Goal: Task Accomplishment & Management: Manage account settings

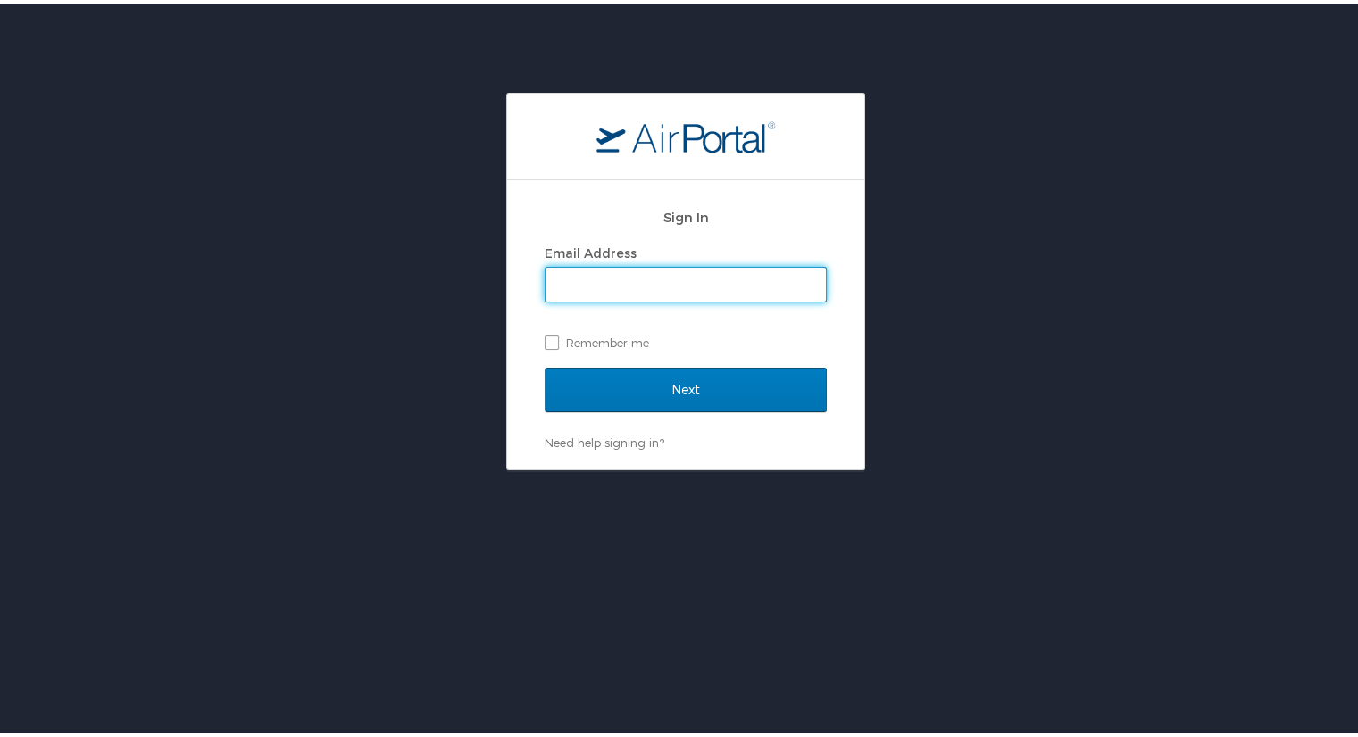
type input "kaylee@we.vacations"
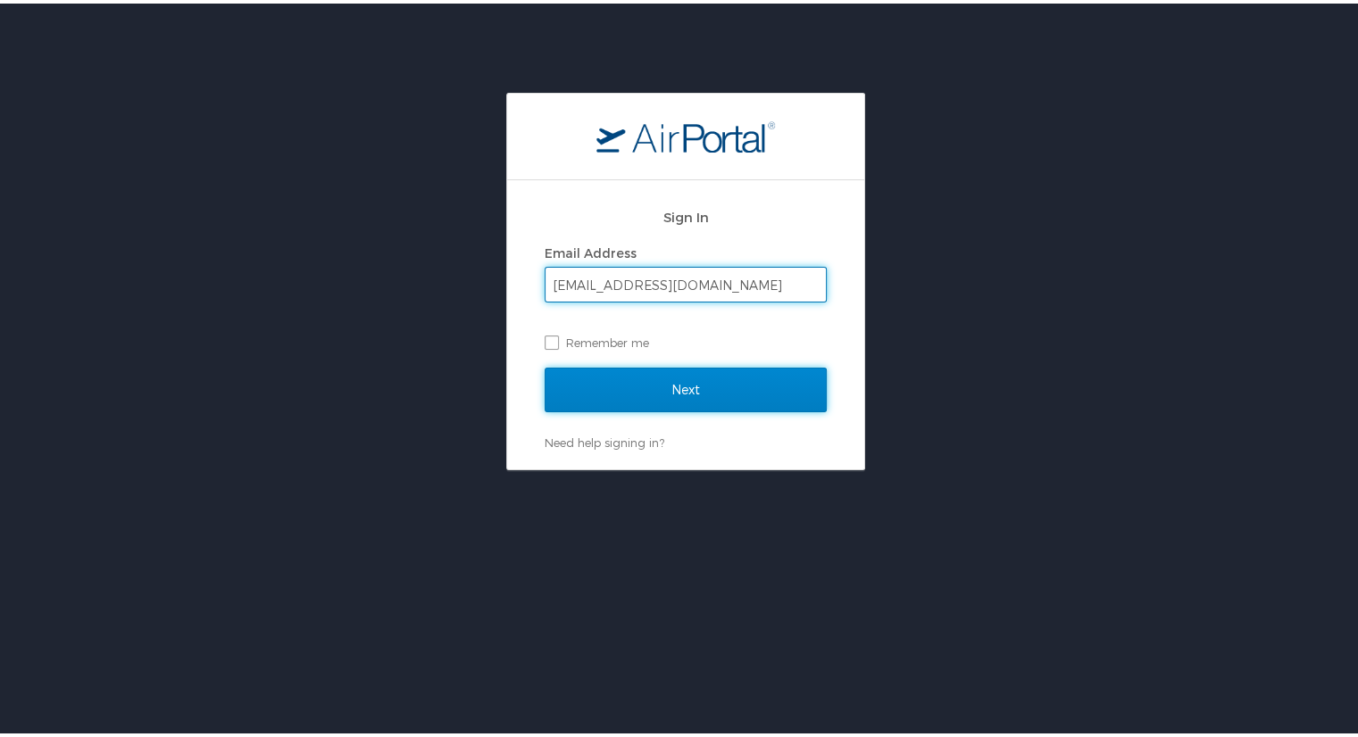
click at [683, 393] on input "Next" at bounding box center [686, 386] width 282 height 45
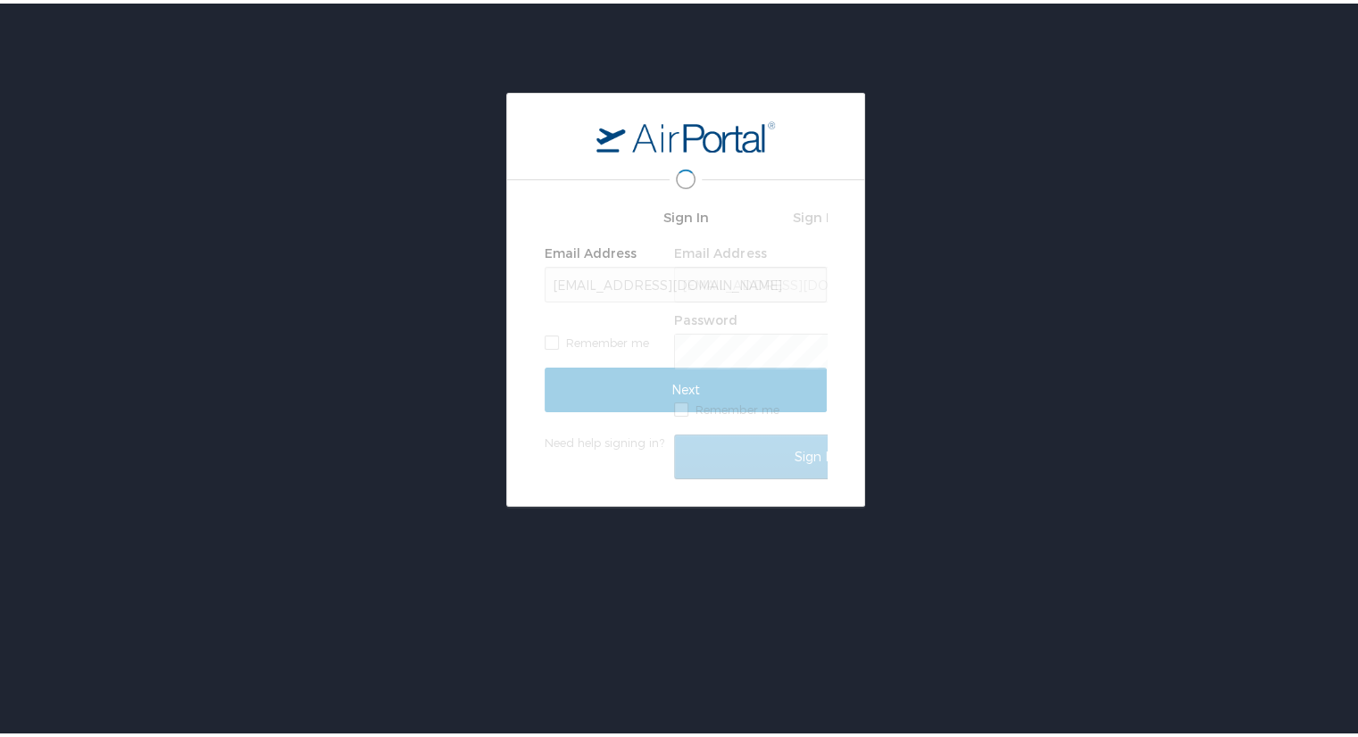
scroll to position [0, 3]
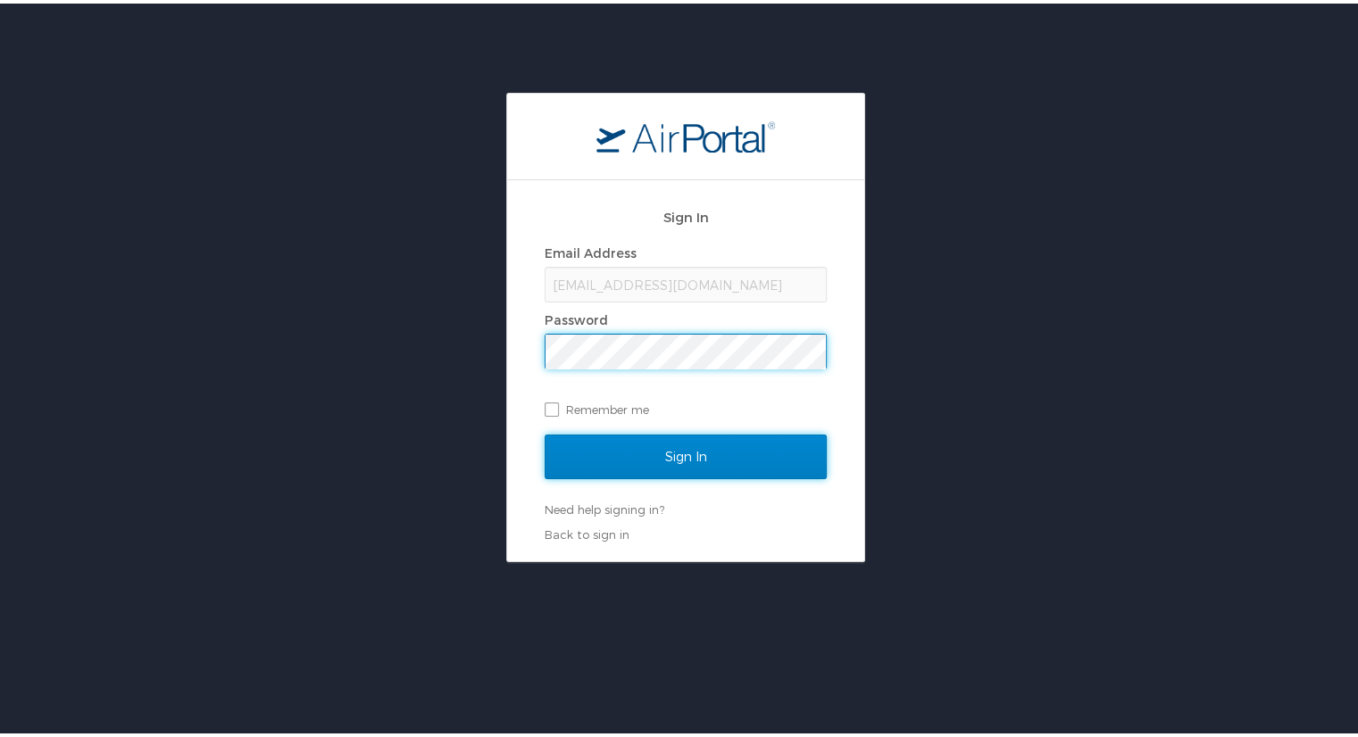
click at [681, 450] on input "Sign In" at bounding box center [686, 453] width 282 height 45
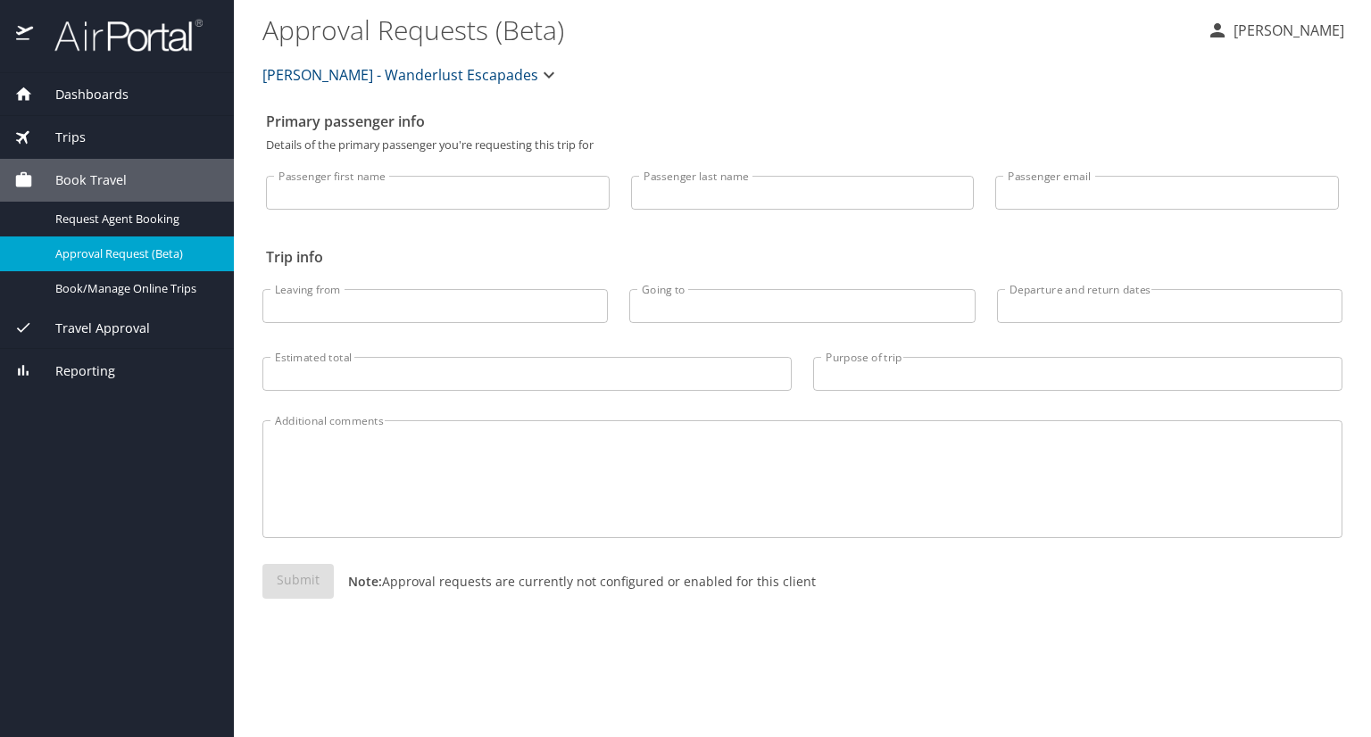
select select "US"
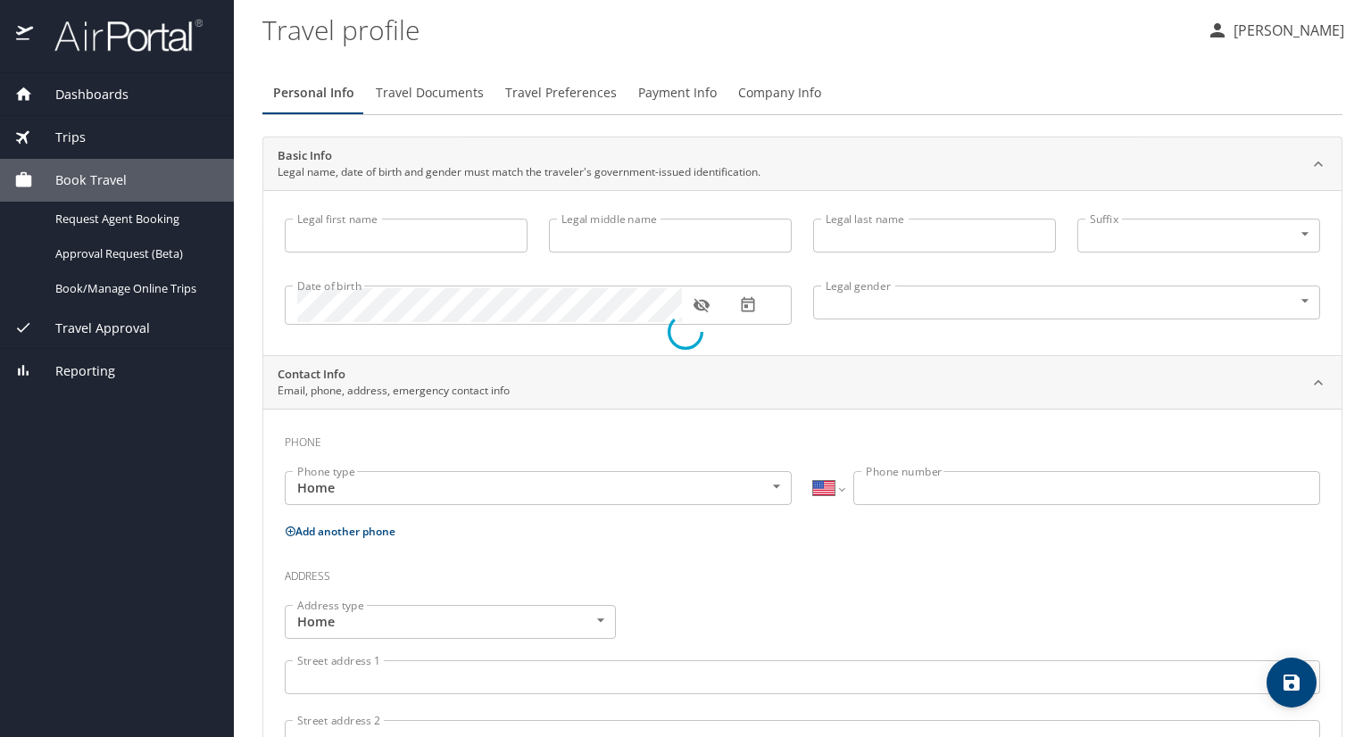
select select "US"
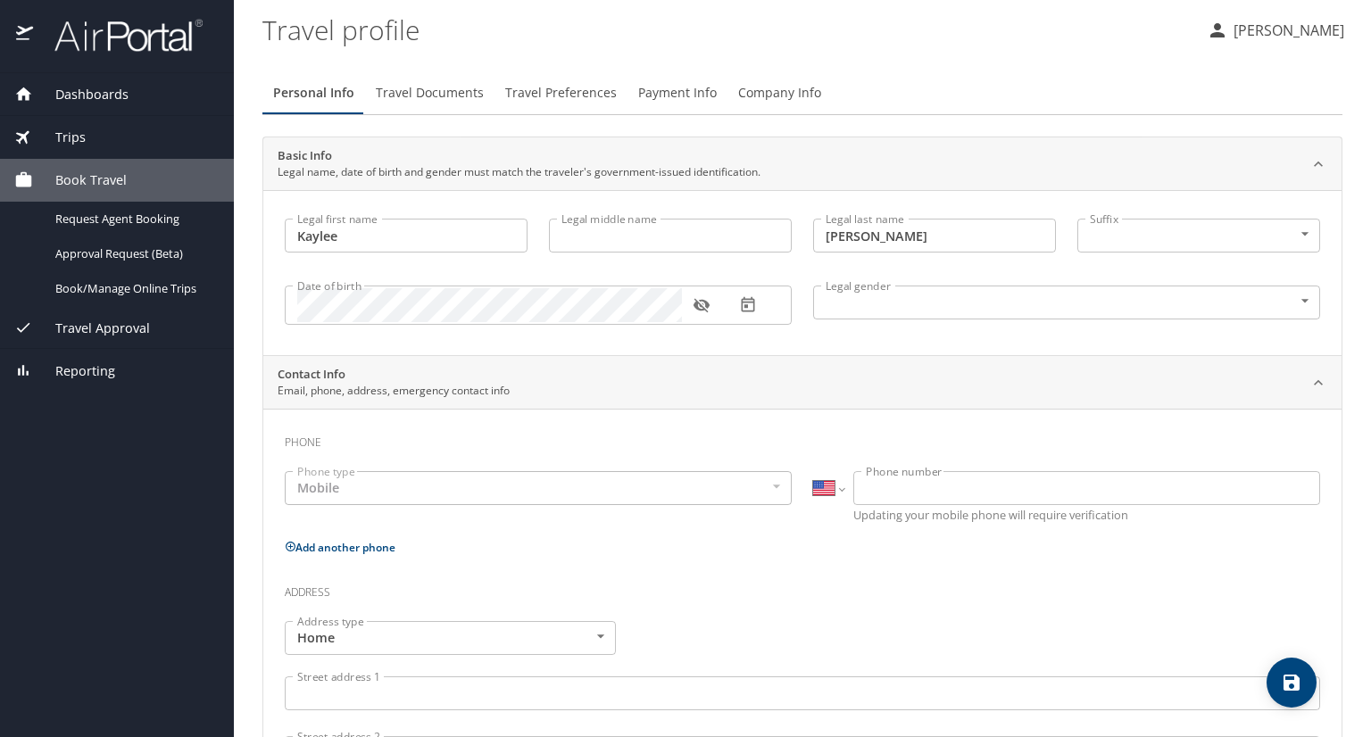
type input "Kaylee"
type input "[PERSON_NAME]"
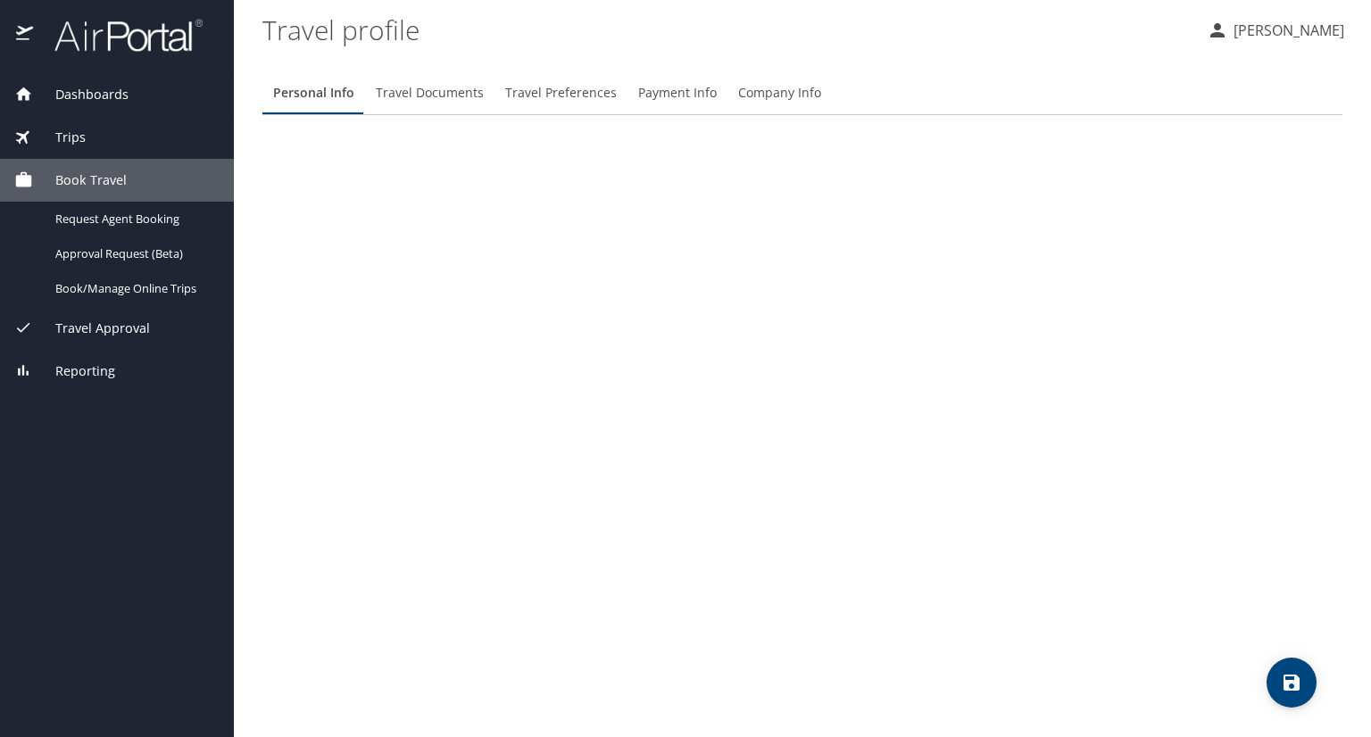
select select "US"
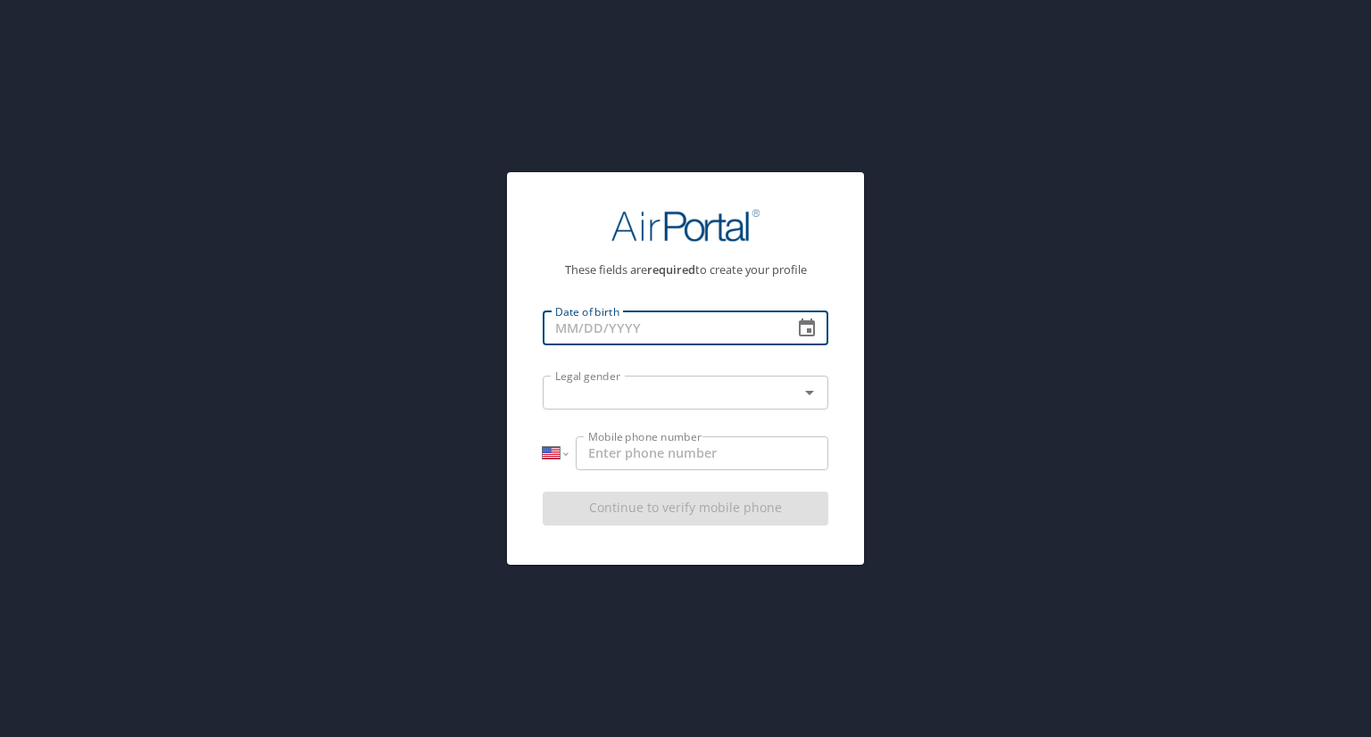
click at [579, 330] on input "Date of birth" at bounding box center [661, 329] width 236 height 34
type input "[DATE]"
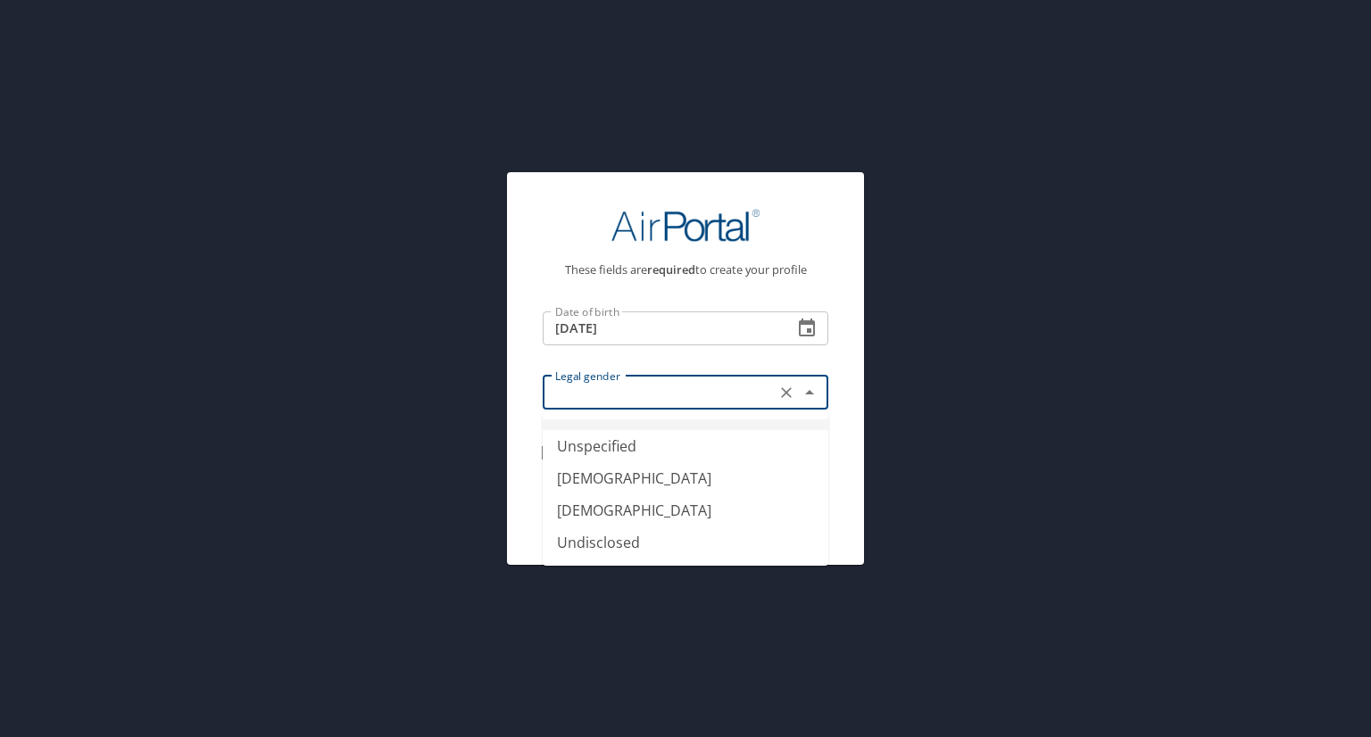
click at [578, 400] on input "text" at bounding box center [659, 392] width 222 height 23
click at [609, 512] on li "[DEMOGRAPHIC_DATA]" at bounding box center [686, 511] width 286 height 32
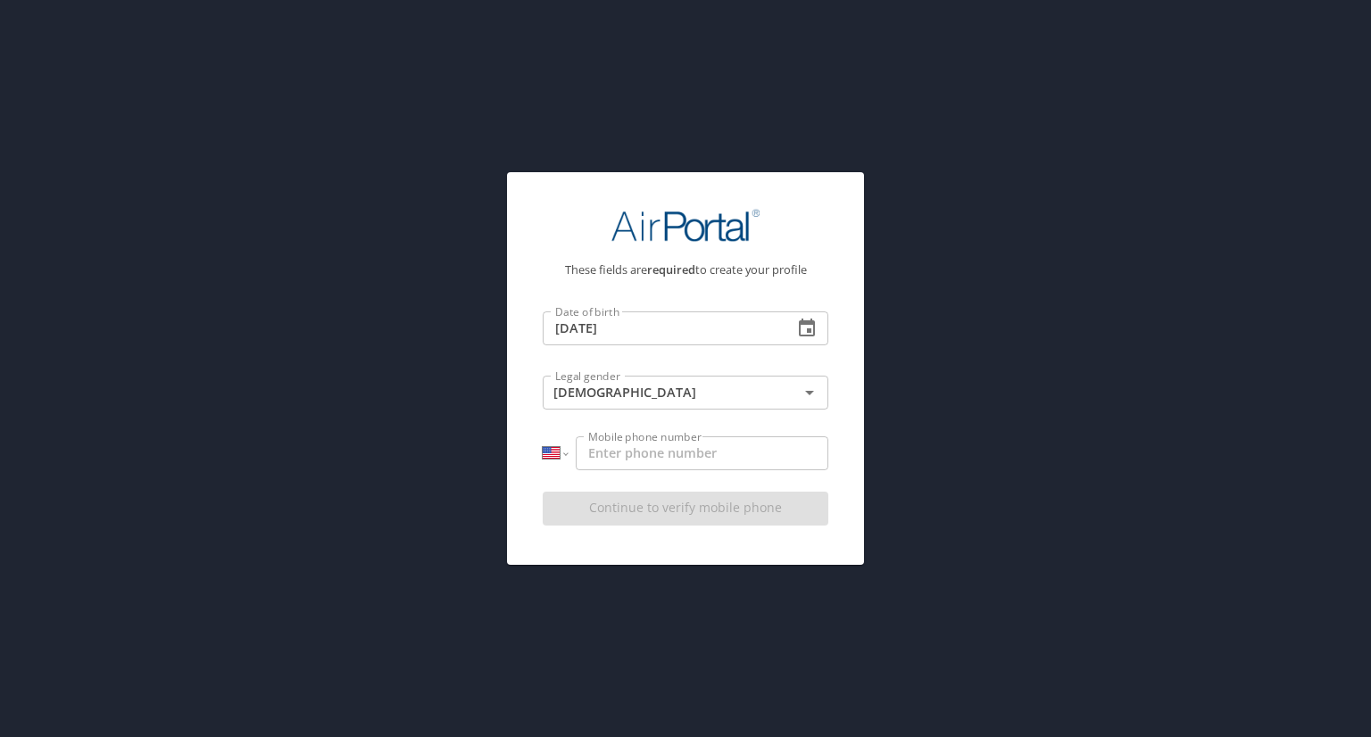
type input "[DEMOGRAPHIC_DATA]"
click at [661, 454] on input "Mobile phone number" at bounding box center [702, 454] width 253 height 34
type input "[PHONE_NUMBER]"
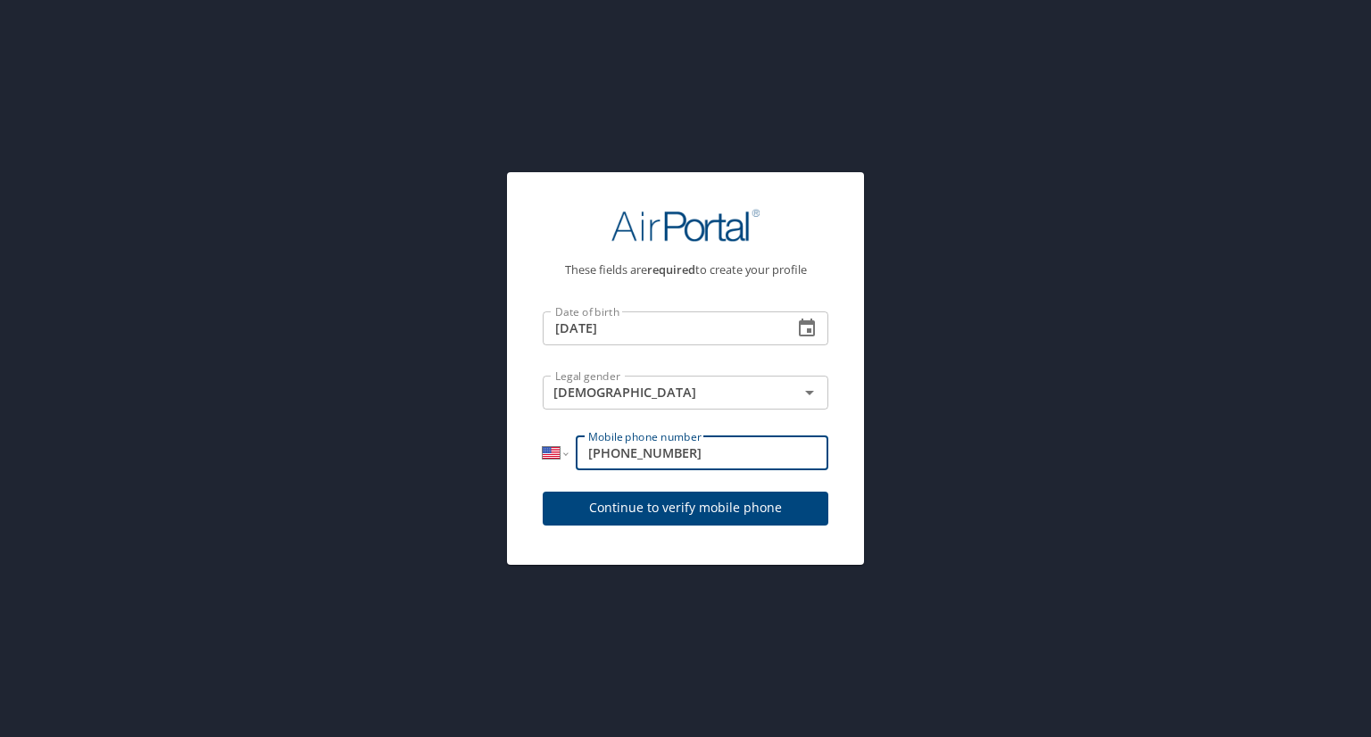
click at [666, 523] on button "Continue to verify mobile phone" at bounding box center [686, 509] width 286 height 35
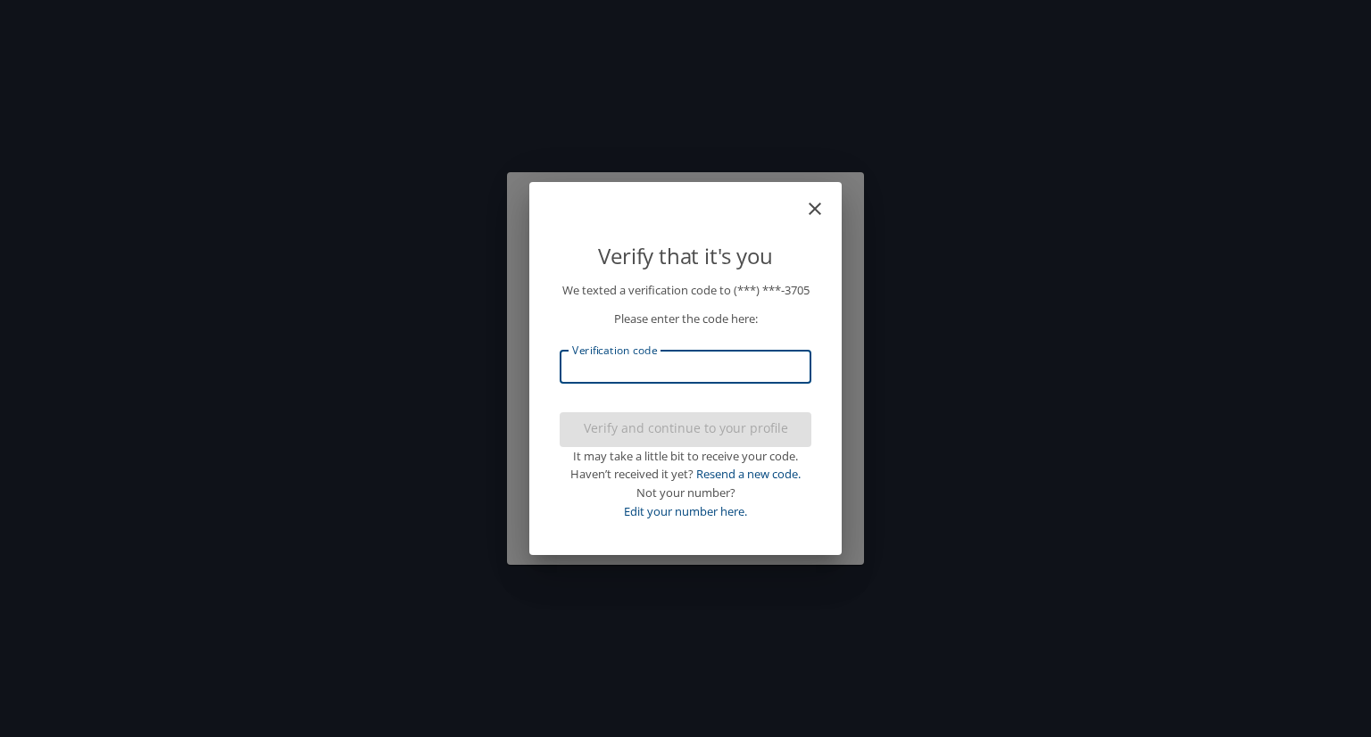
click at [687, 372] on input "Verification code" at bounding box center [686, 367] width 252 height 34
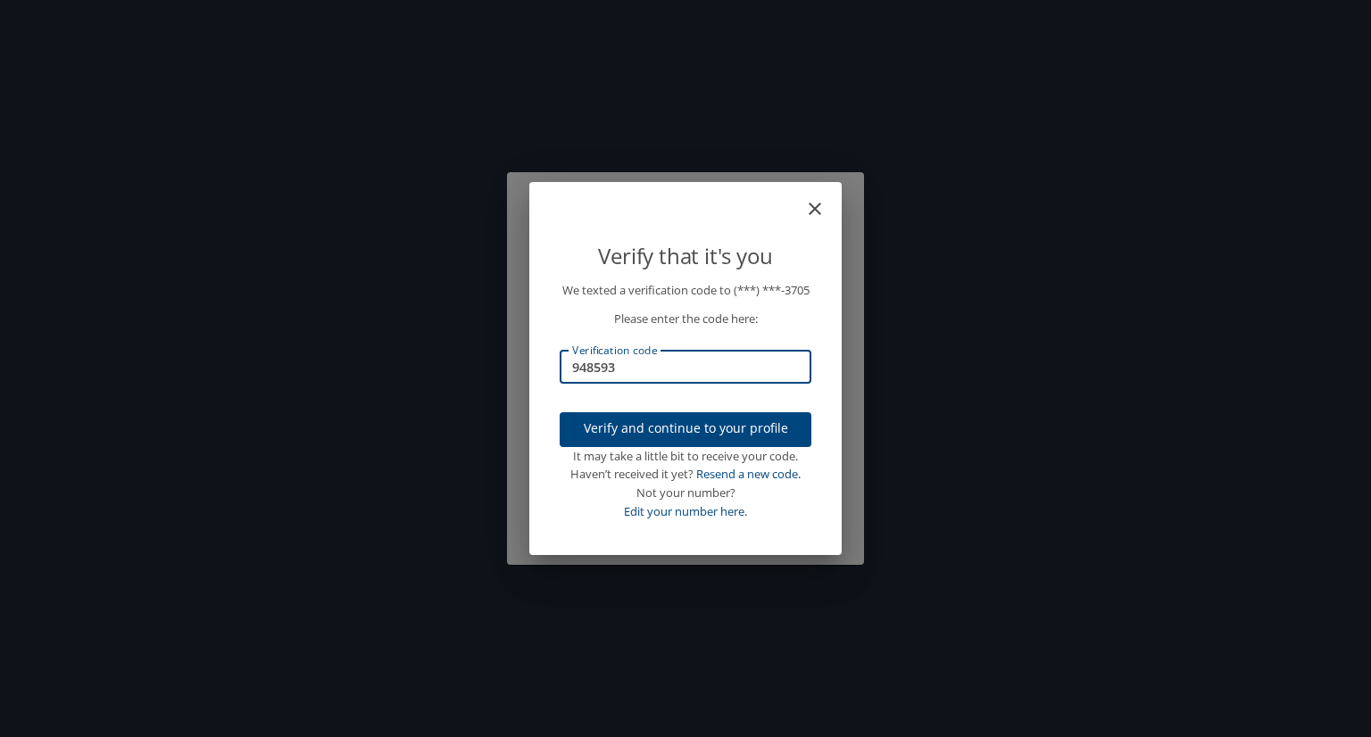
type input "948593"
click at [678, 429] on span "Verify and continue to your profile" at bounding box center [685, 429] width 223 height 22
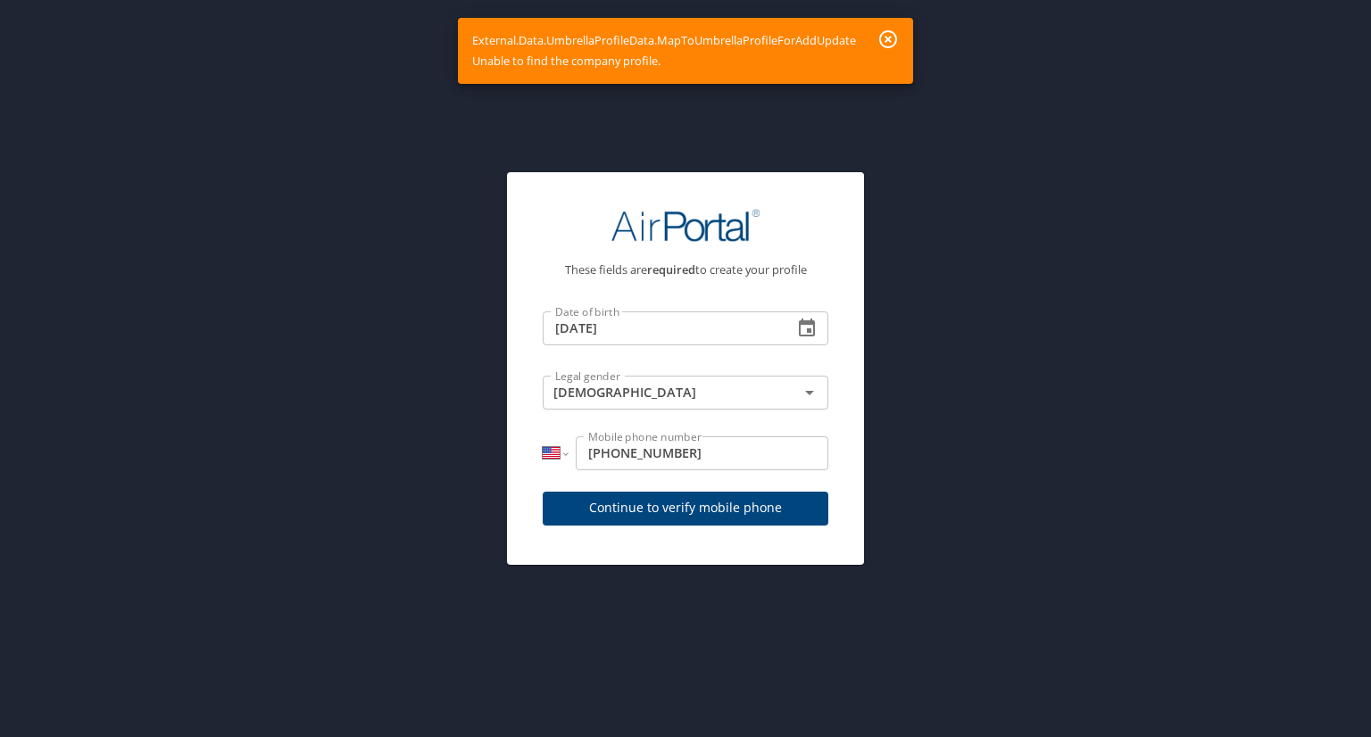
click at [601, 458] on input "[PHONE_NUMBER]" at bounding box center [702, 454] width 253 height 34
click at [596, 457] on input "[PHONE_NUMBER]" at bounding box center [702, 454] width 253 height 34
type input "[PHONE_NUMBER]"
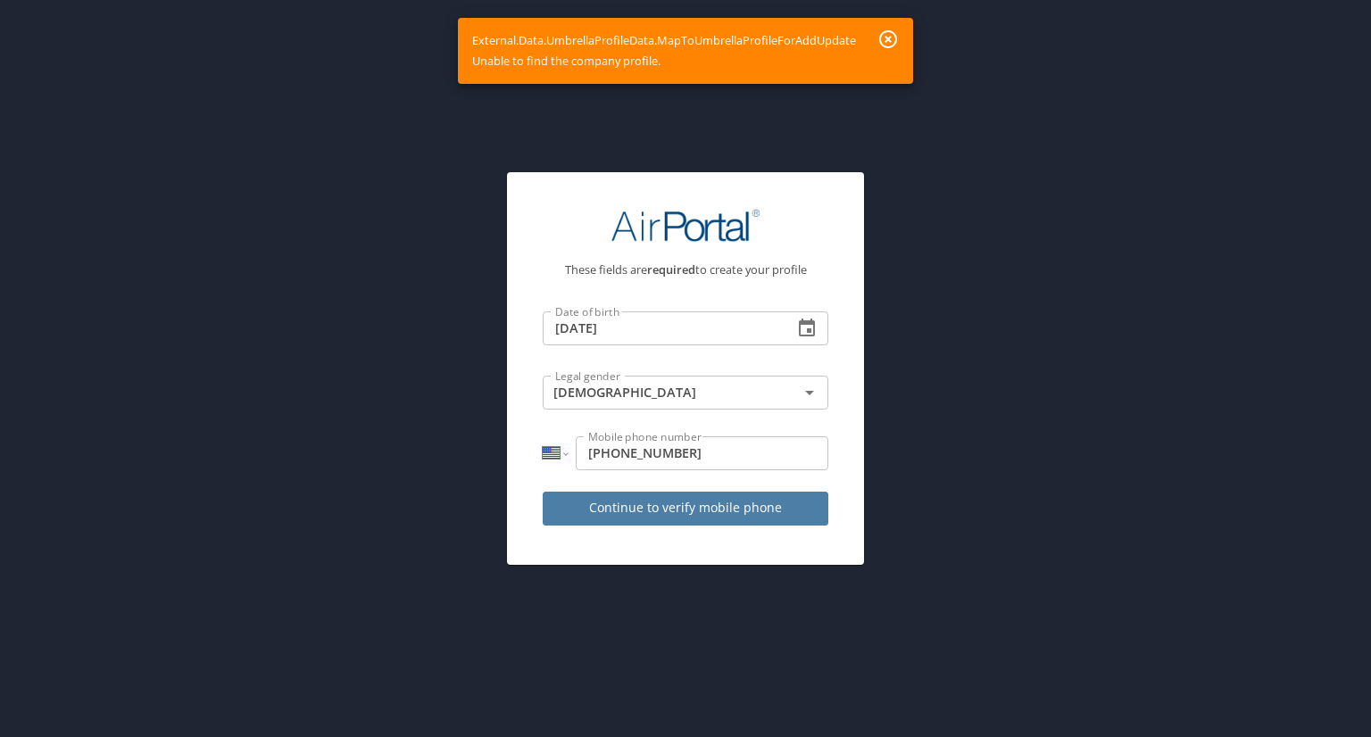
click at [621, 508] on span "Continue to verify mobile phone" at bounding box center [685, 508] width 257 height 22
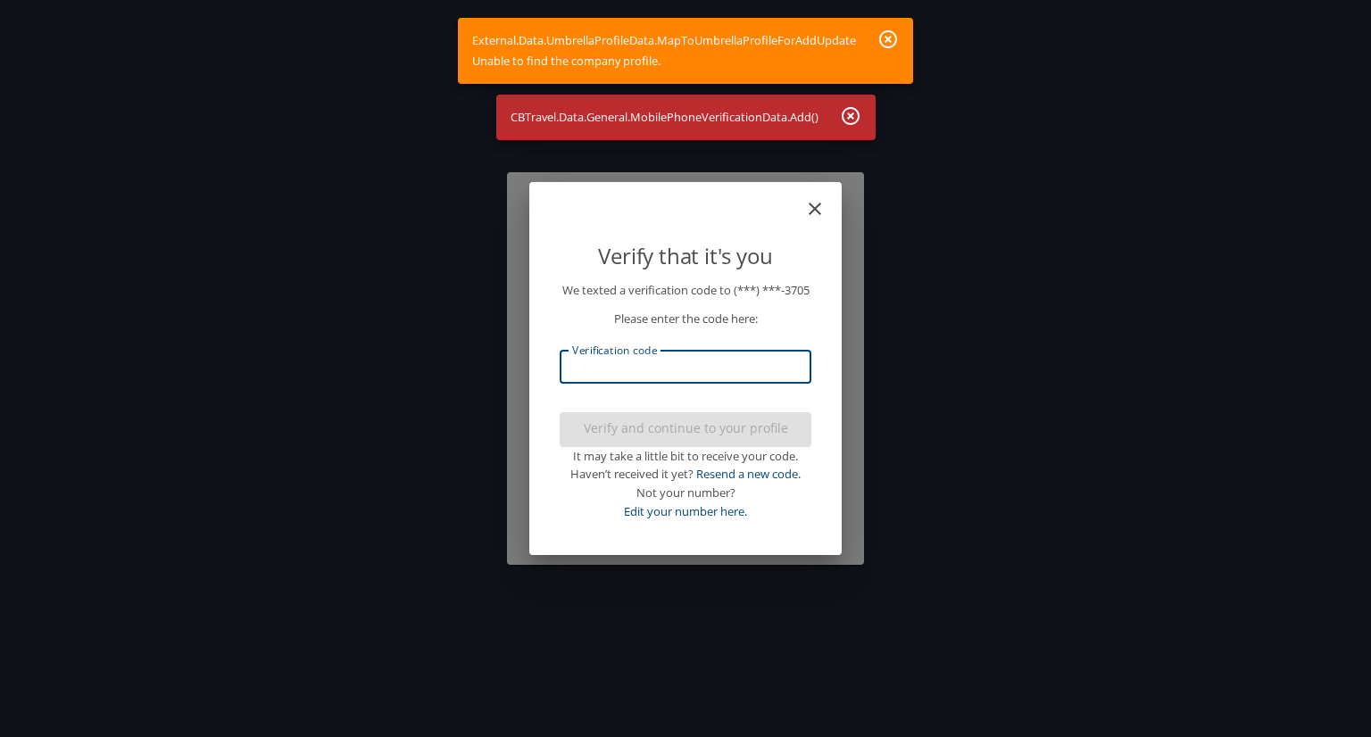
click at [632, 379] on input "Verification code" at bounding box center [686, 367] width 252 height 34
type input "3"
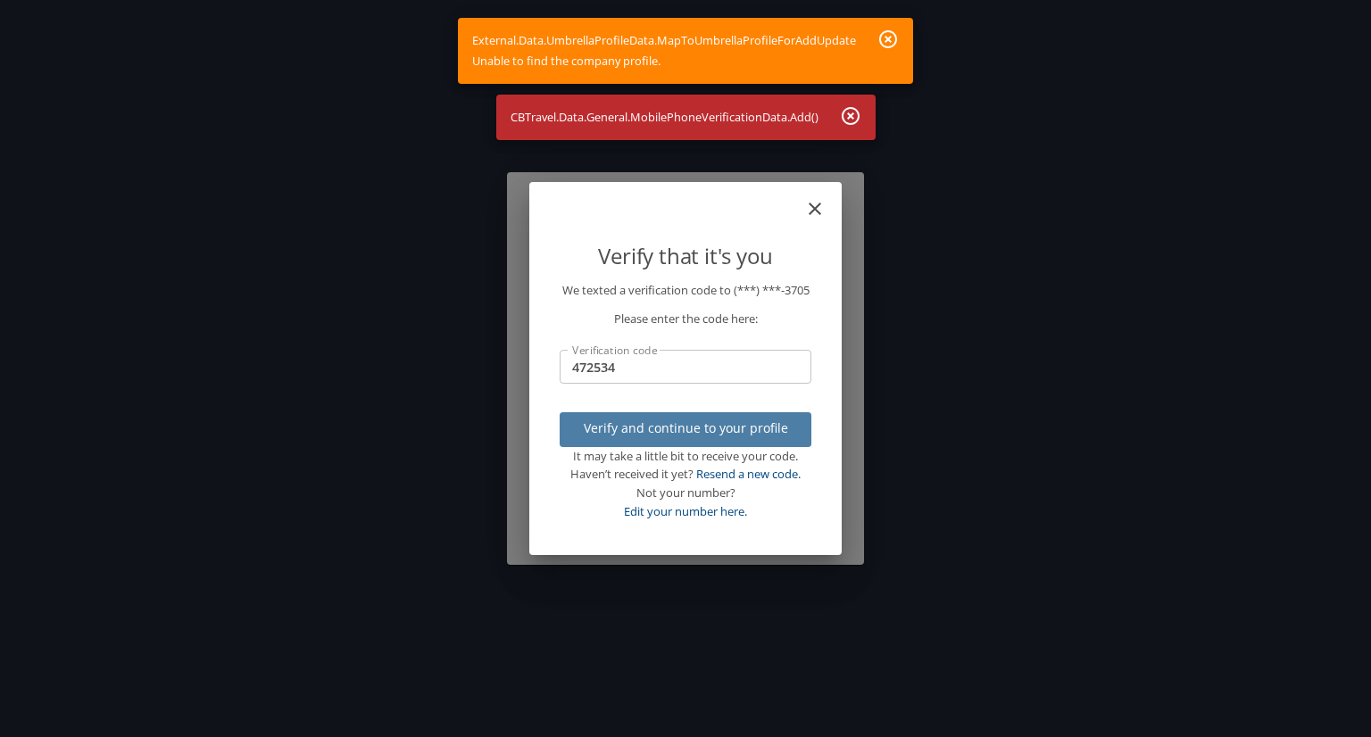
click at [696, 430] on span "Verify and continue to your profile" at bounding box center [685, 429] width 223 height 22
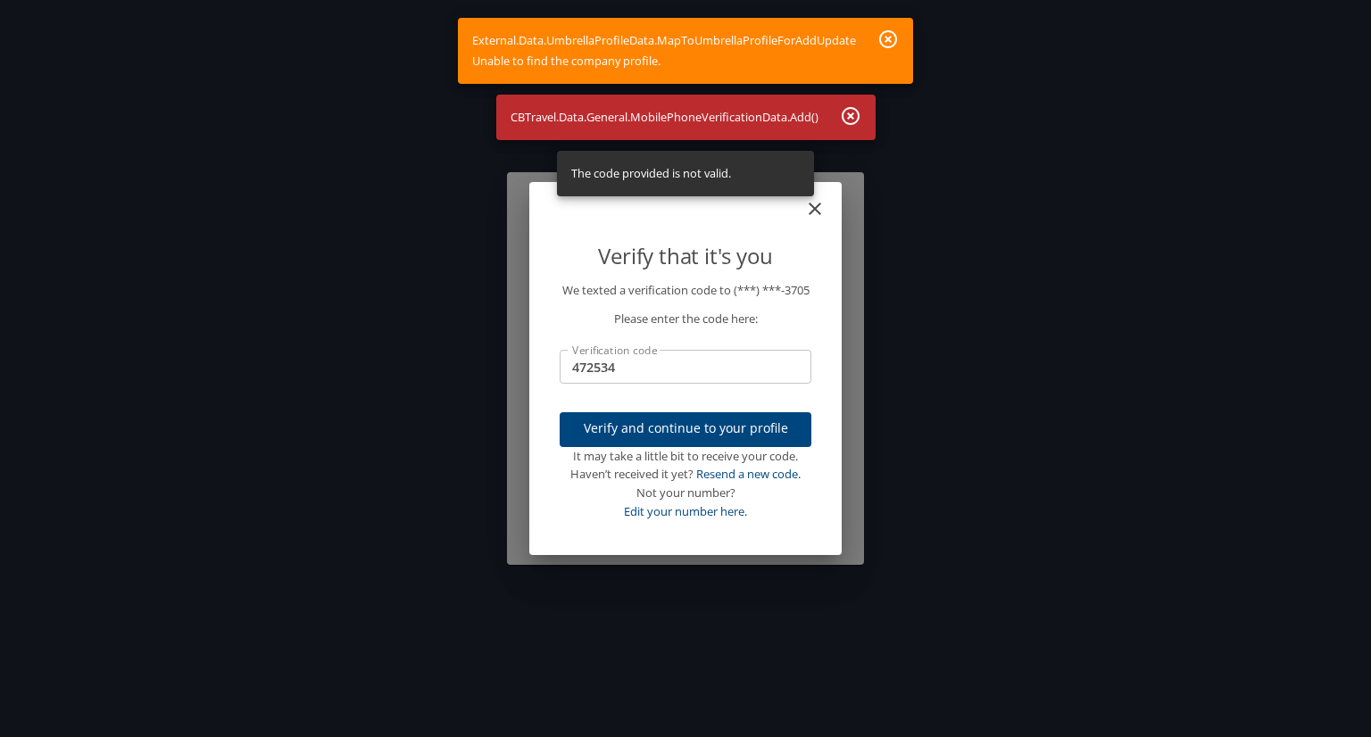
click at [644, 383] on input "472534" at bounding box center [686, 367] width 252 height 34
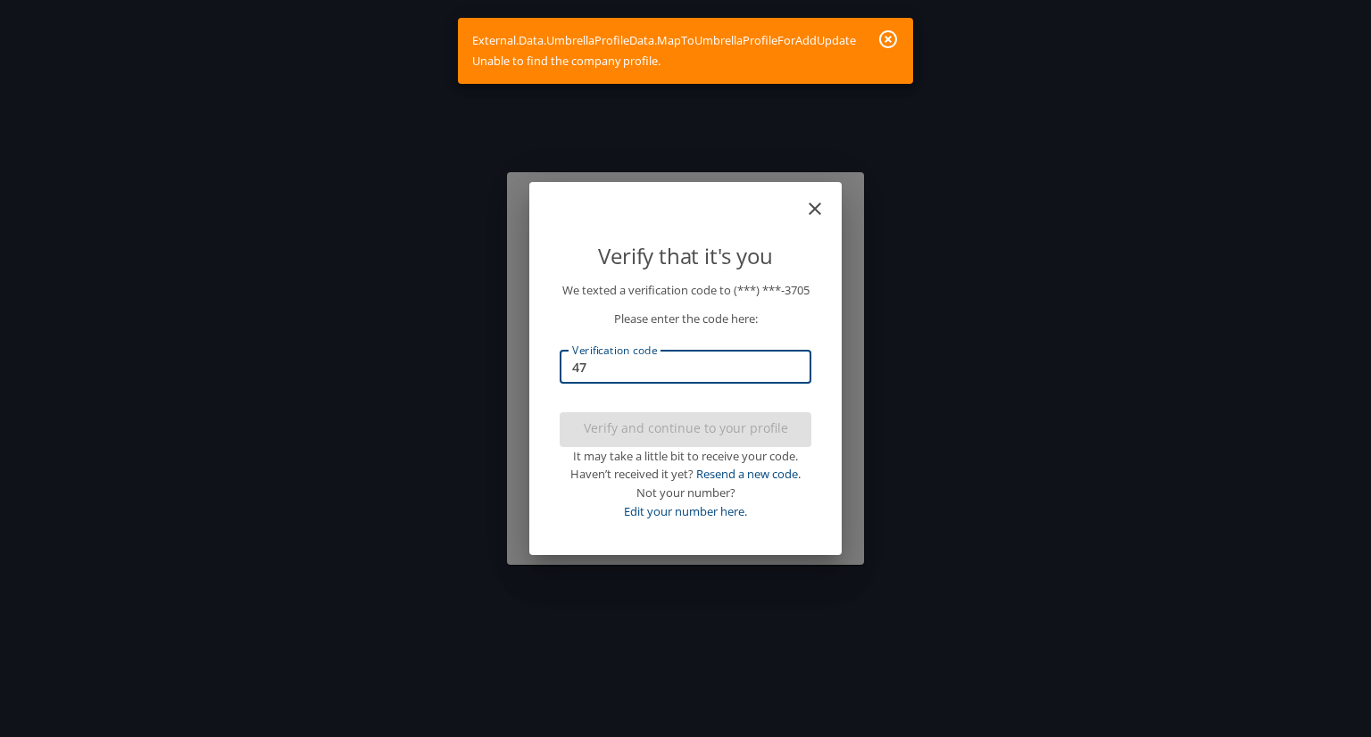
type input "4"
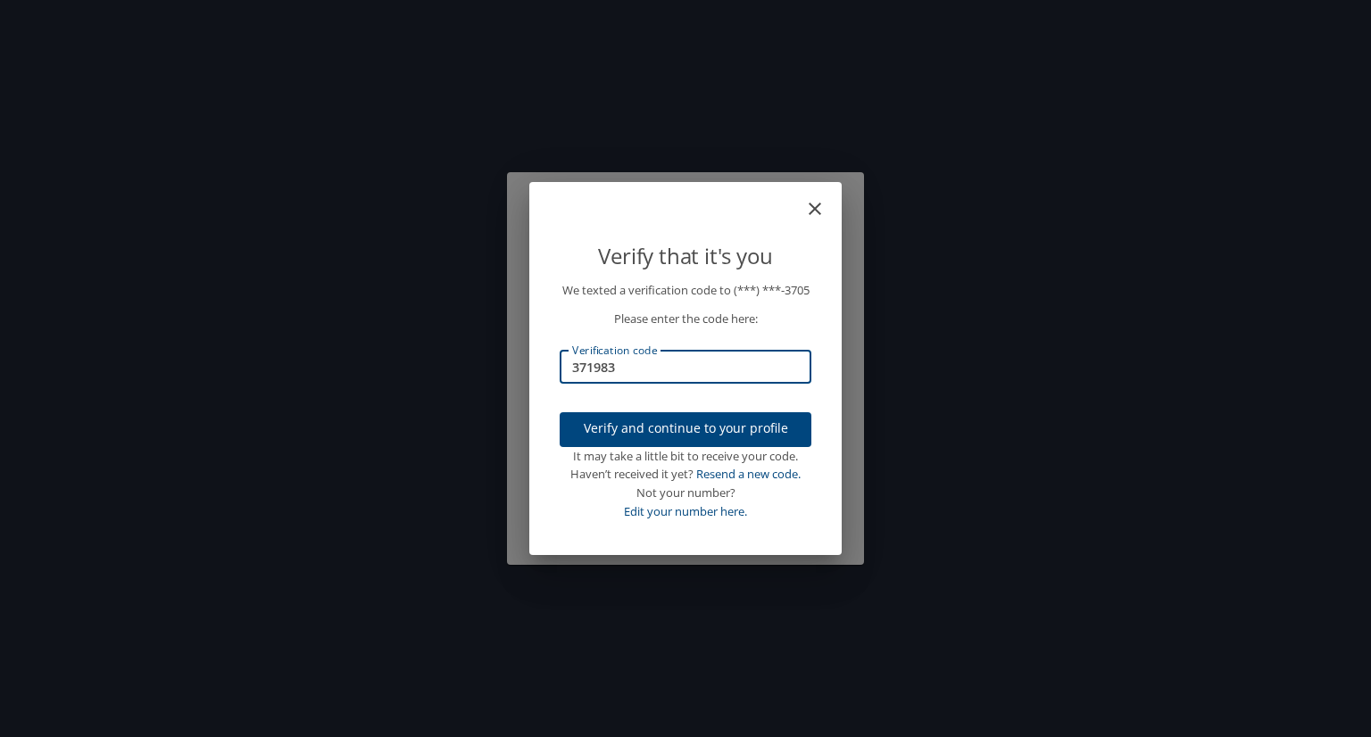
type input "371983"
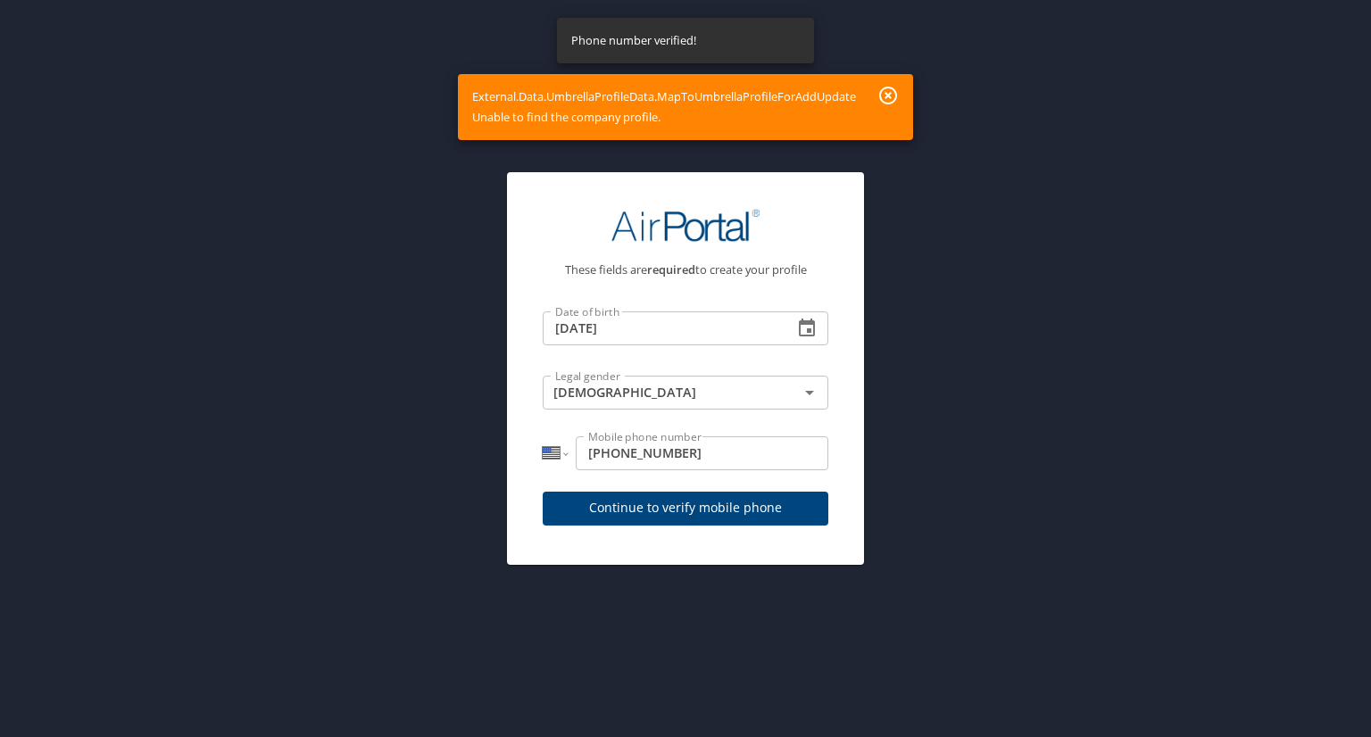
click at [891, 96] on icon "button" at bounding box center [888, 95] width 21 height 21
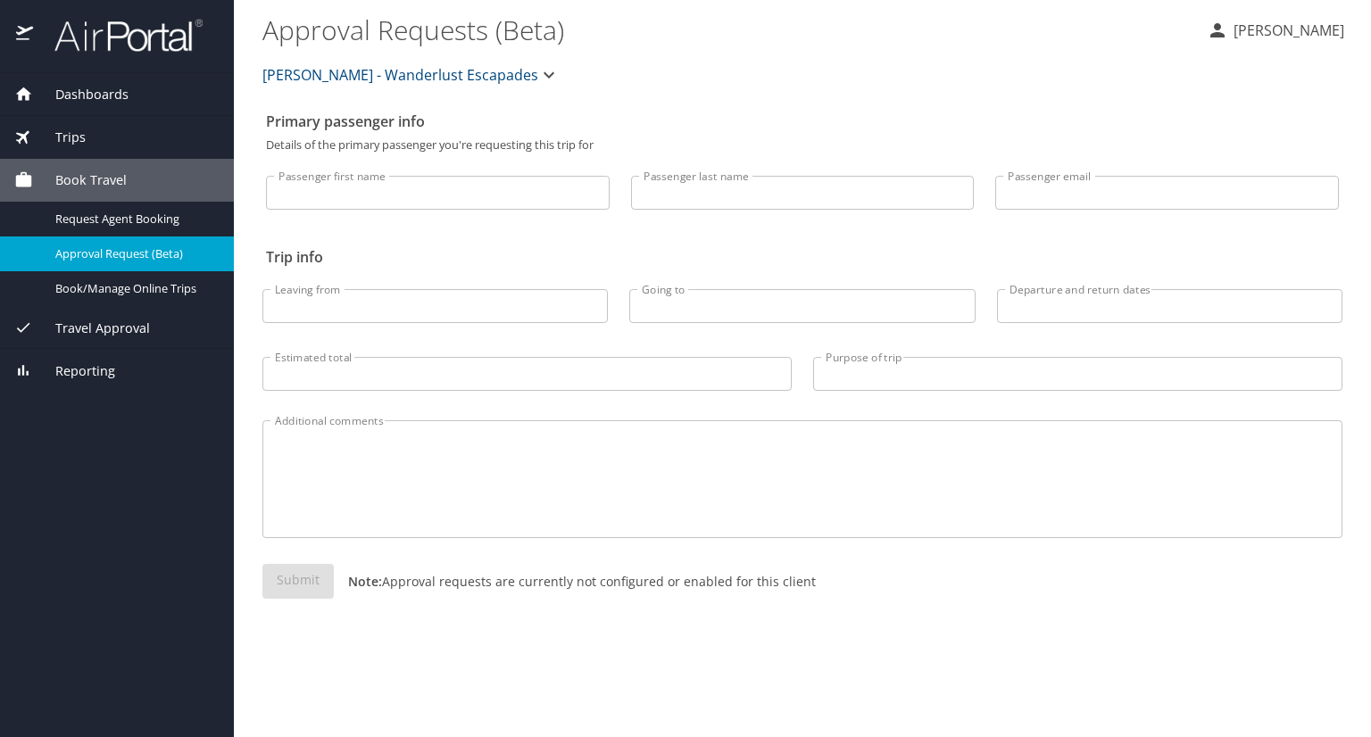
click at [101, 87] on span "Dashboards" at bounding box center [81, 95] width 96 height 20
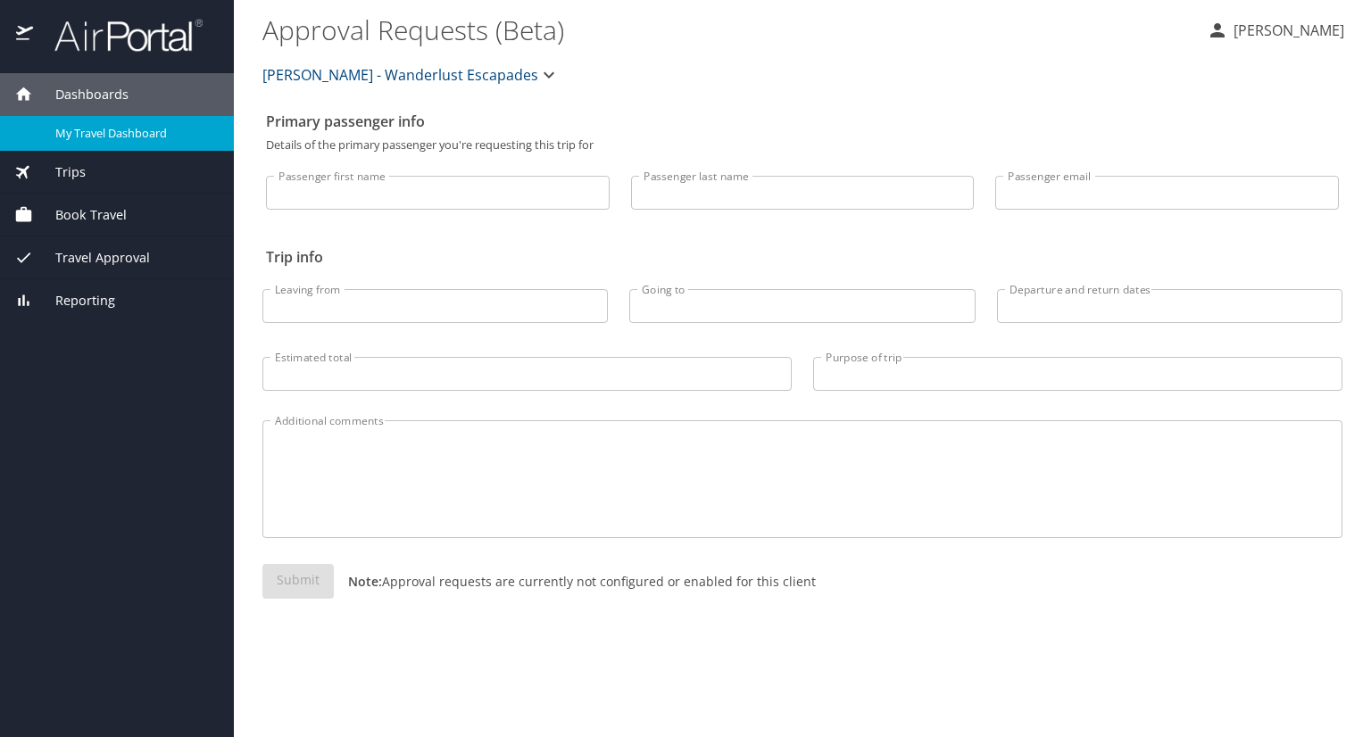
click at [99, 137] on span "My Travel Dashboard" at bounding box center [133, 133] width 157 height 17
